Goal: Task Accomplishment & Management: Complete application form

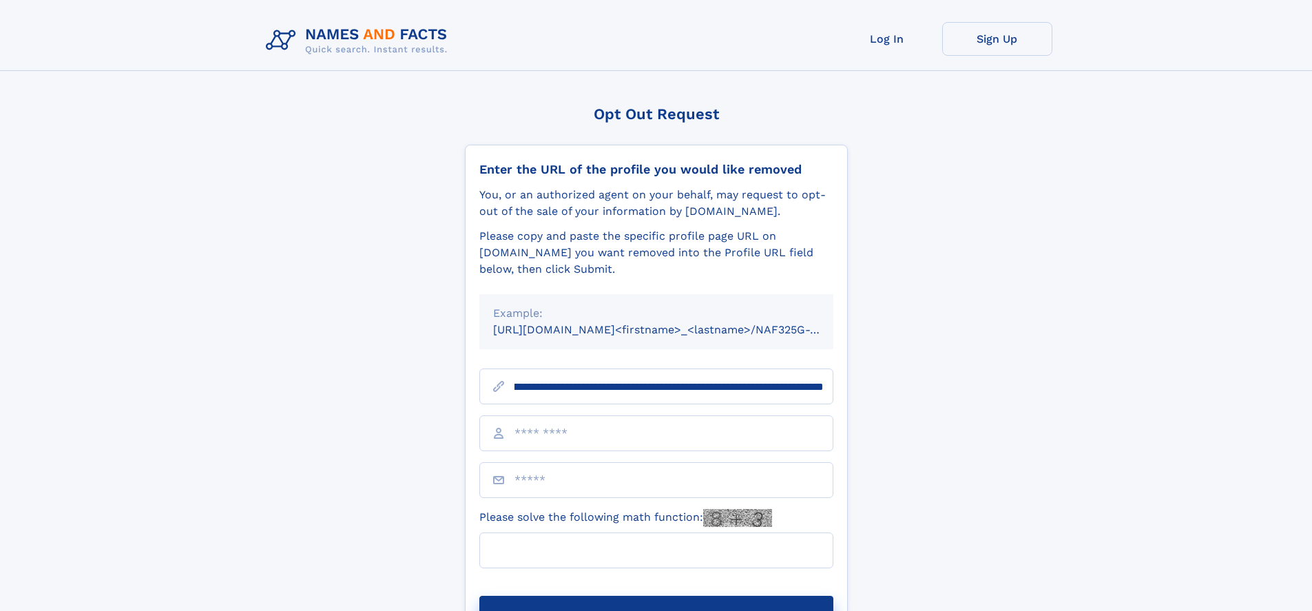
scroll to position [0, 153]
type input "**********"
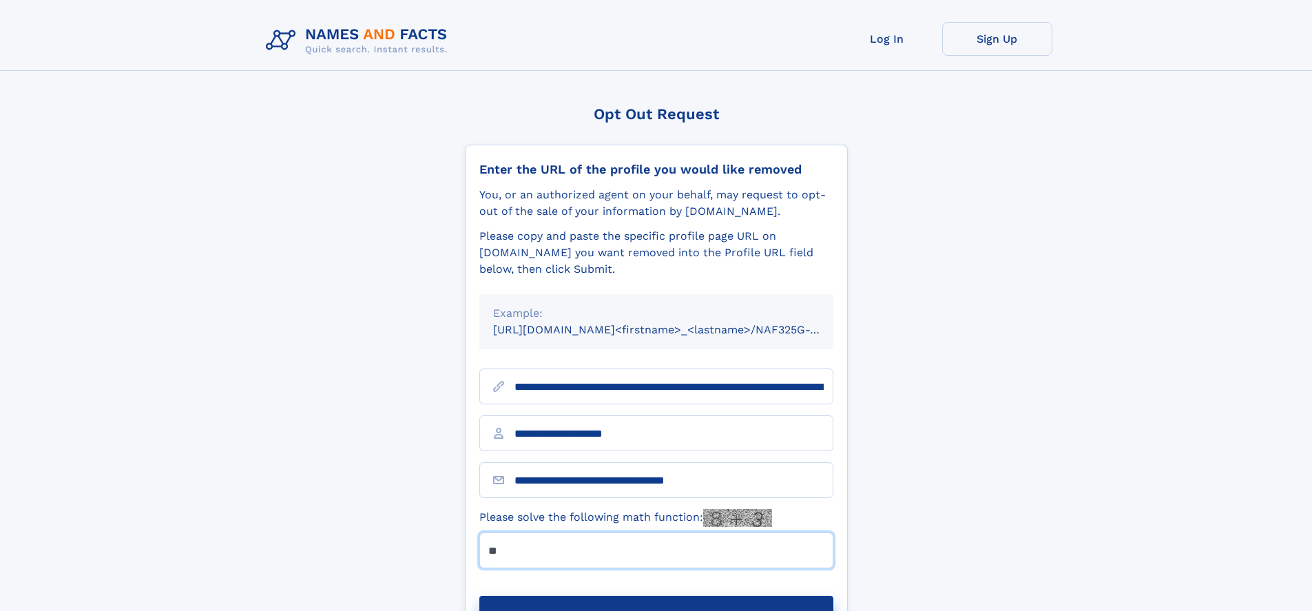
type input "**"
click at [655, 596] on button "Submit Opt Out Request" at bounding box center [656, 618] width 354 height 44
